Goal: Task Accomplishment & Management: Use online tool/utility

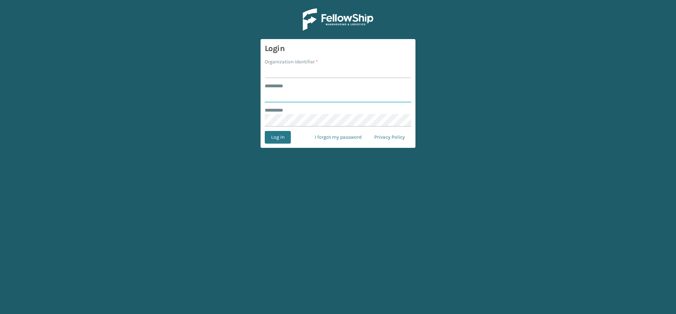
type input "*****"
click at [308, 66] on input "Organization Identifier *" at bounding box center [338, 71] width 146 height 13
type input "Vancouver Remco"
click at [280, 138] on button "Log In" at bounding box center [278, 137] width 26 height 13
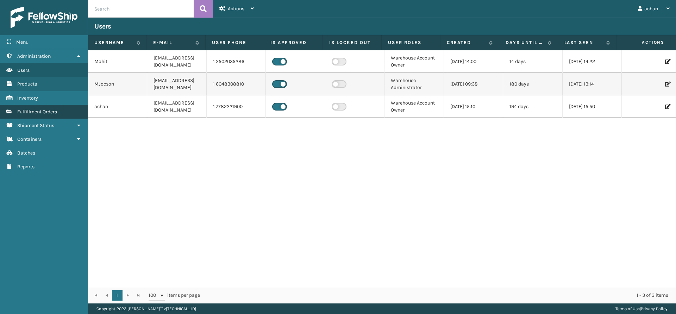
click at [44, 114] on span "Fulfillment Orders" at bounding box center [37, 112] width 40 height 6
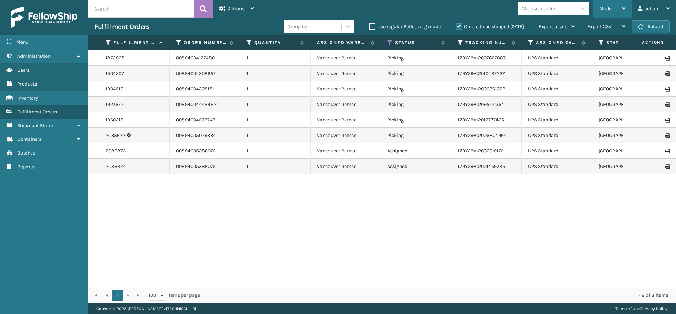
click at [622, 7] on icon at bounding box center [623, 8] width 3 height 5
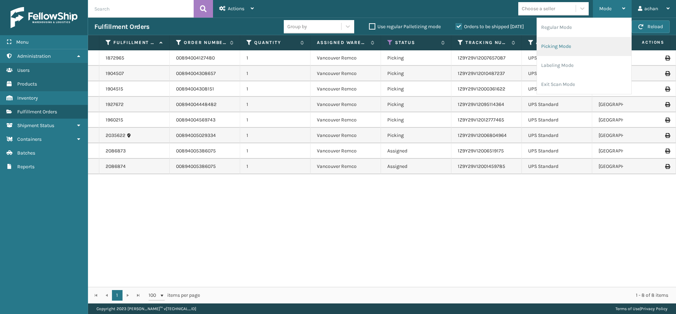
click at [562, 45] on li "Picking Mode" at bounding box center [584, 46] width 94 height 19
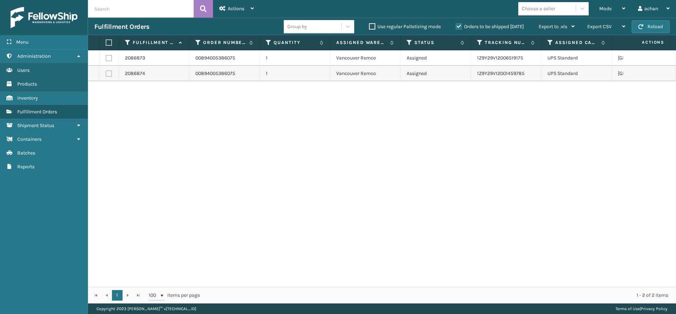
click at [108, 44] on label at bounding box center [108, 42] width 4 height 6
click at [106, 44] on input "checkbox" at bounding box center [106, 42] width 0 height 5
checkbox input "true"
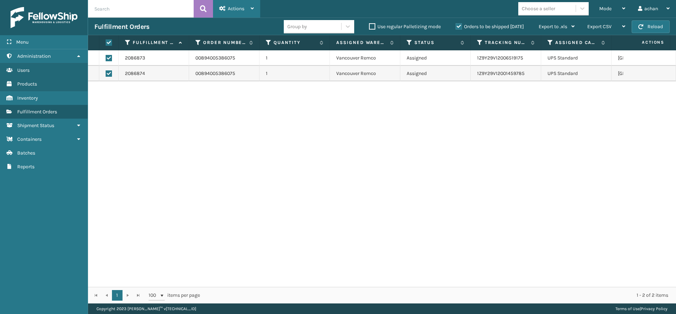
click at [247, 5] on div "Actions" at bounding box center [236, 9] width 34 height 18
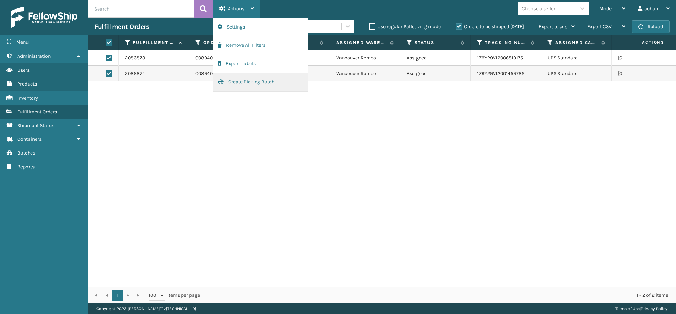
click at [239, 81] on button "Create Picking Batch" at bounding box center [260, 82] width 94 height 18
